Goal: Check status

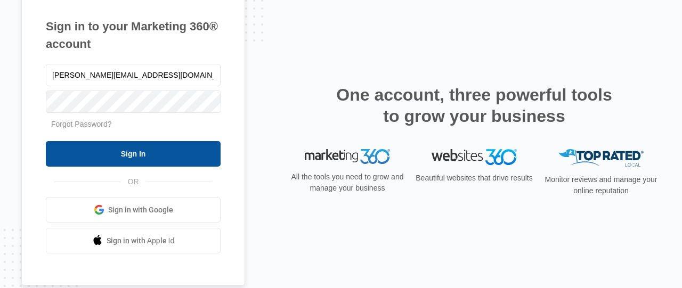
type input "[PERSON_NAME][EMAIL_ADDRESS][DOMAIN_NAME]"
click at [117, 152] on input "Sign In" at bounding box center [133, 154] width 175 height 26
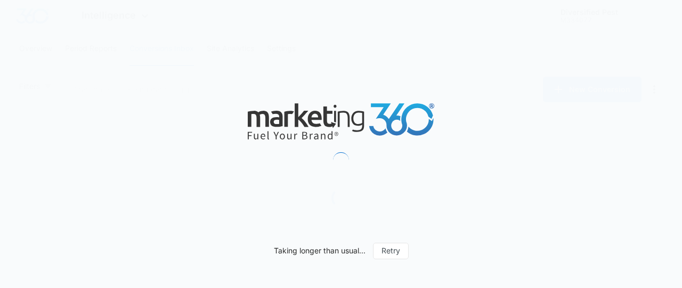
type input "[DATE]"
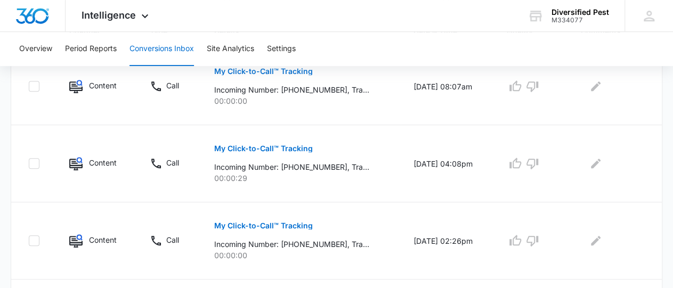
scroll to position [333, 0]
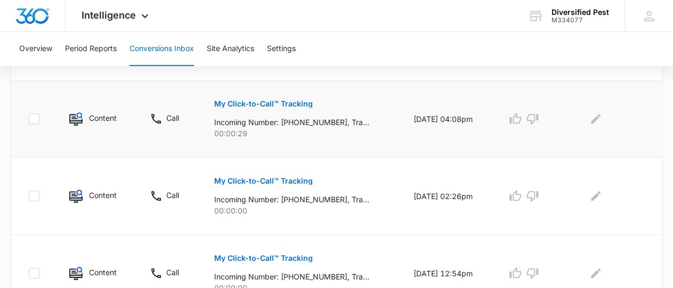
click at [76, 118] on img at bounding box center [75, 118] width 13 height 13
click at [235, 104] on p "My Click-to-Call™ Tracking" at bounding box center [263, 103] width 99 height 7
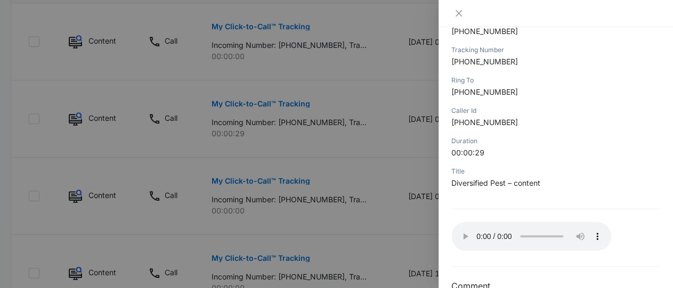
scroll to position [176, 0]
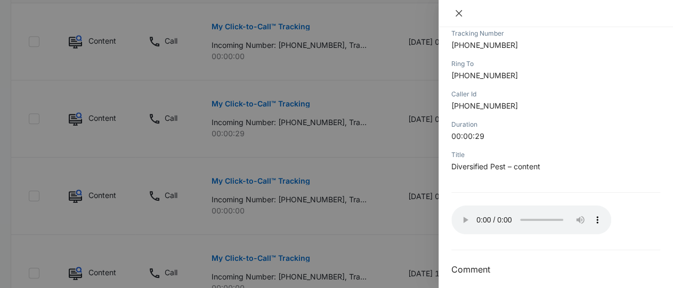
click at [459, 13] on icon "close" at bounding box center [459, 13] width 9 height 9
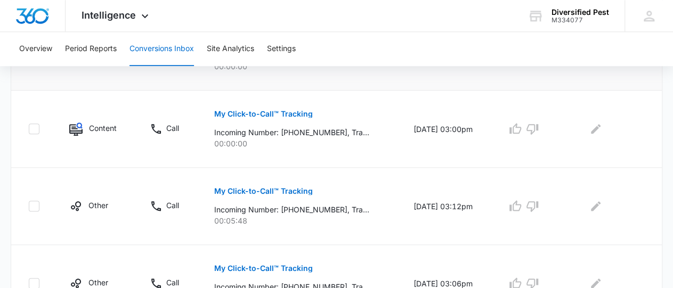
scroll to position [610, 0]
